Goal: Transaction & Acquisition: Purchase product/service

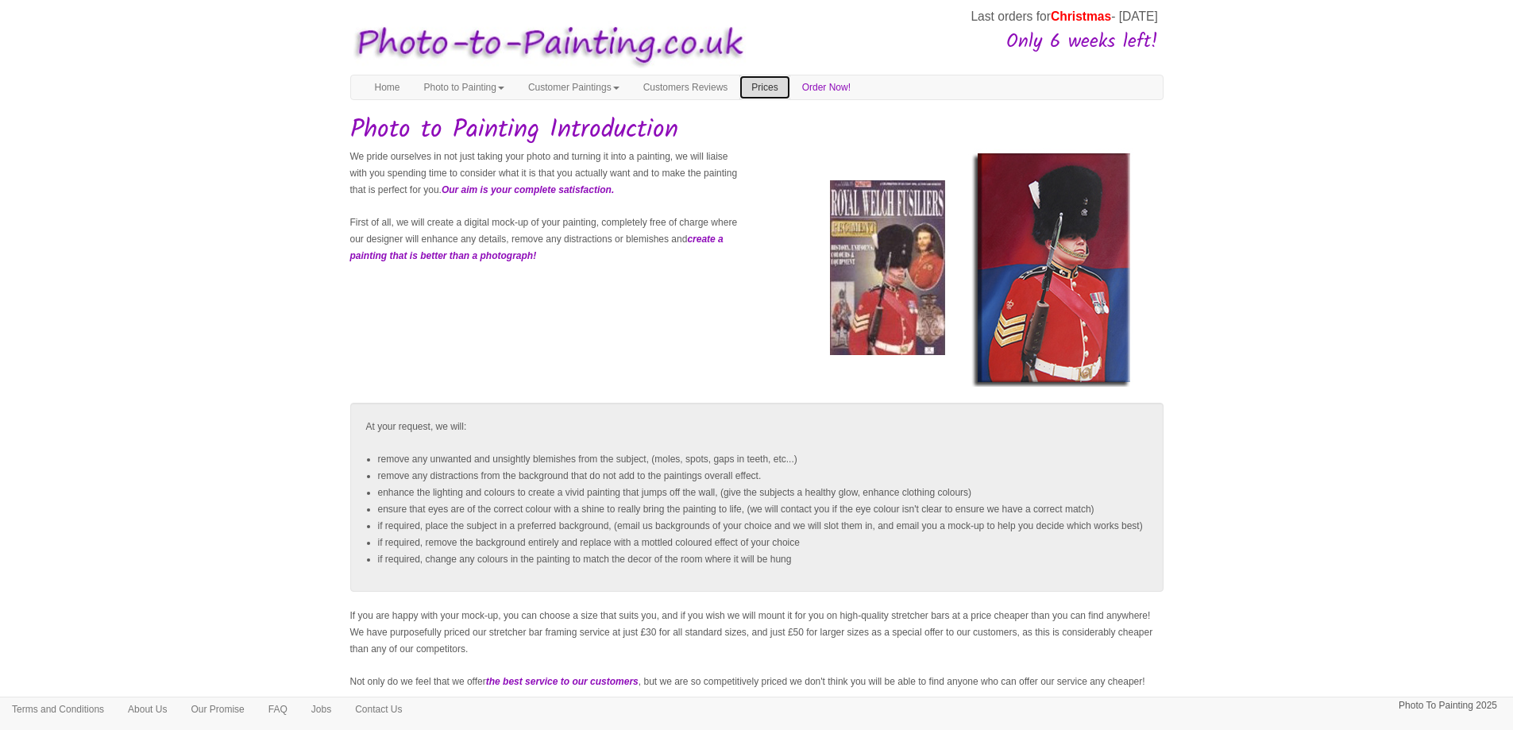
click at [790, 86] on link "Prices" at bounding box center [765, 87] width 50 height 24
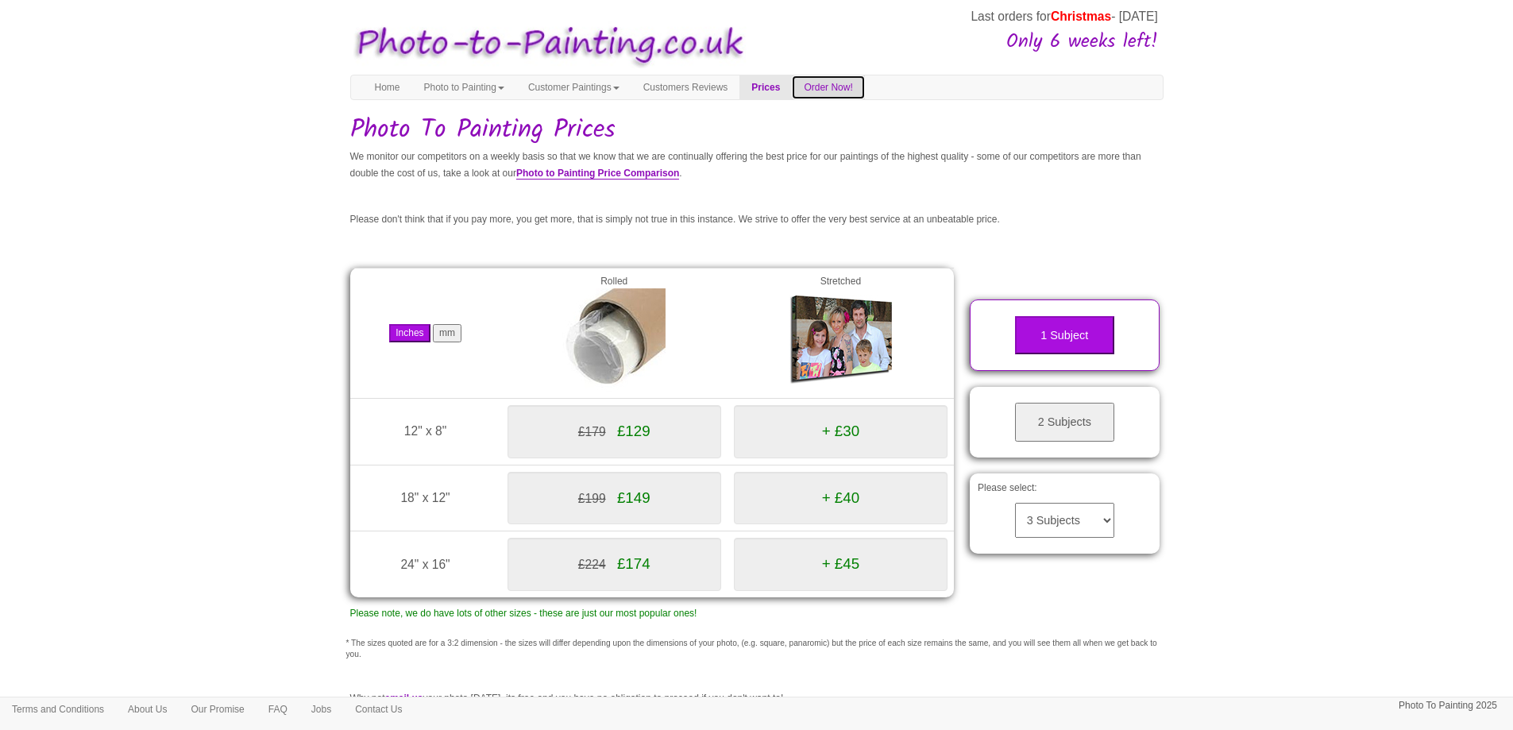
click at [848, 86] on link "Order Now!" at bounding box center [828, 87] width 72 height 24
